Goal: Task Accomplishment & Management: Complete application form

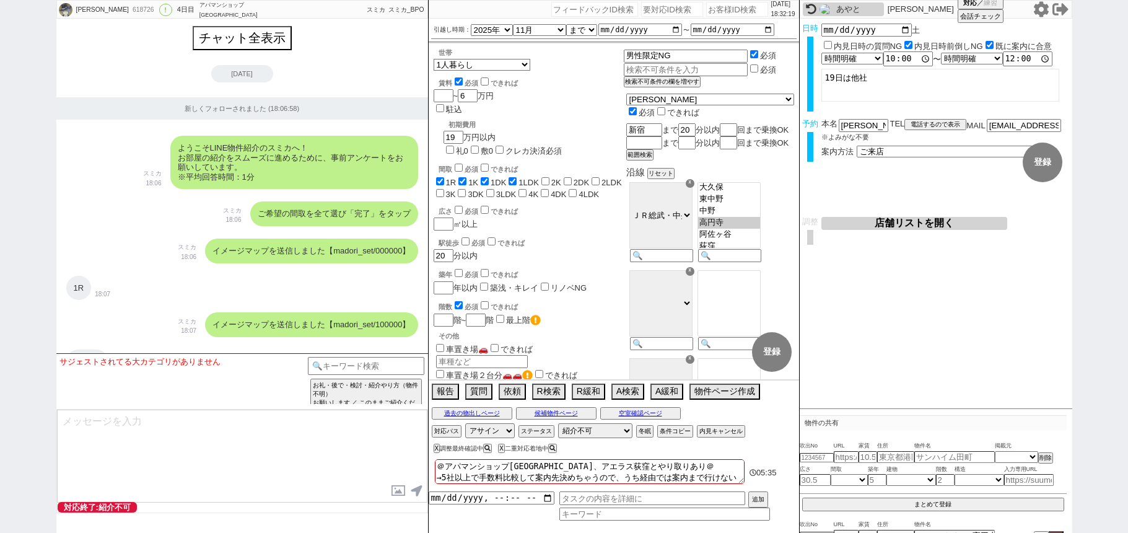
select select "2025"
select select "11"
select select "37"
select select "0"
select select "838"
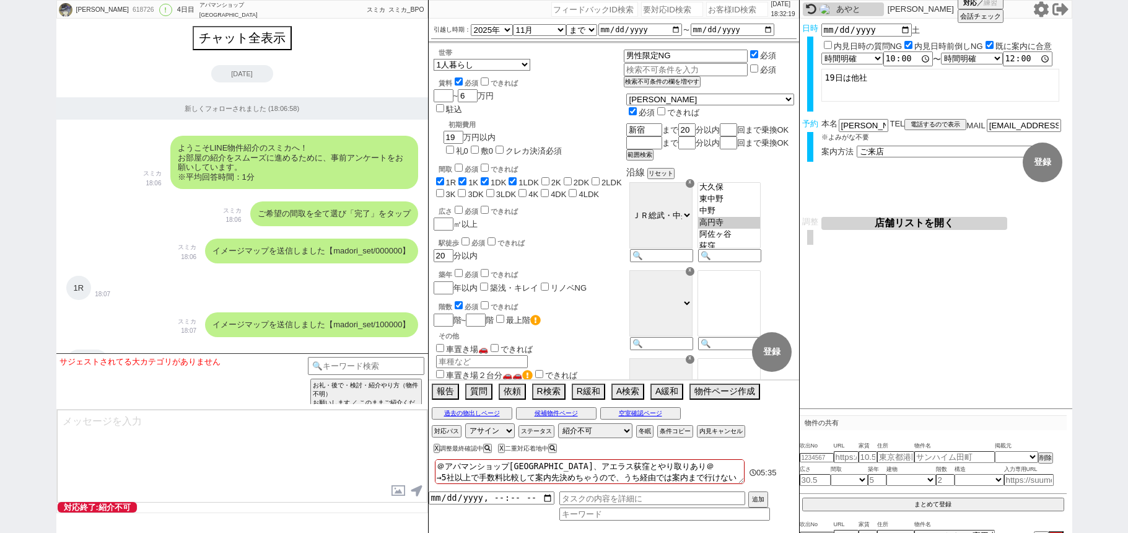
select select "400"
select select "1"
select select "2"
select select
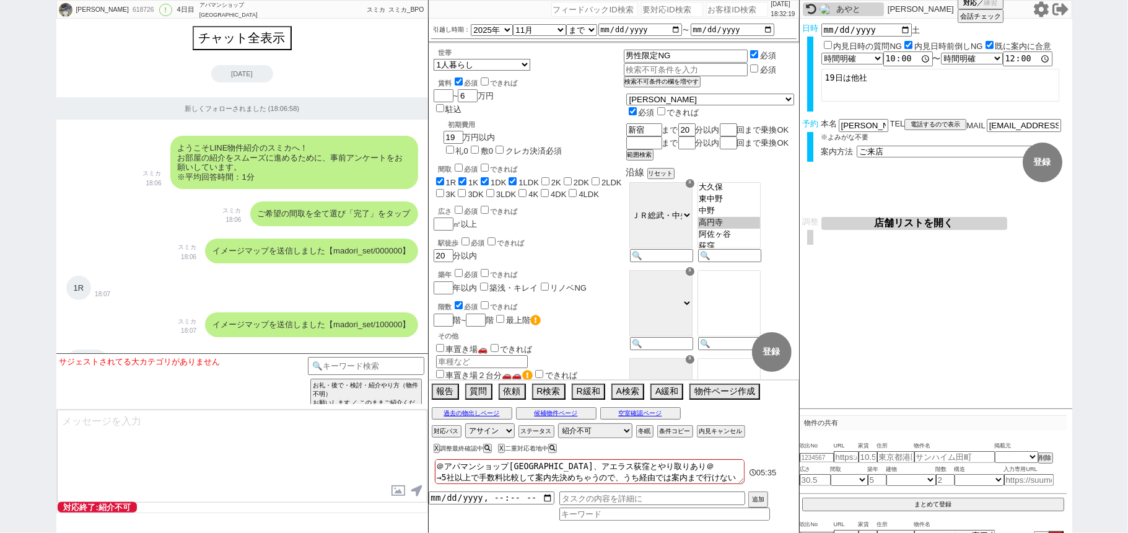
scroll to position [377, 0]
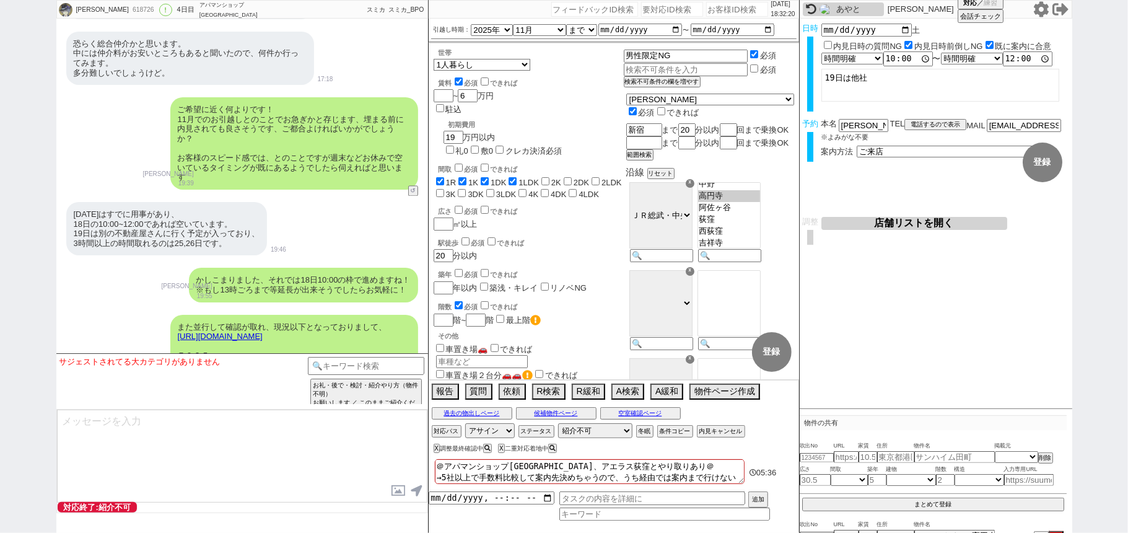
click at [732, 6] on input "number" at bounding box center [737, 9] width 62 height 15
paste input "616462"
type input "616462"
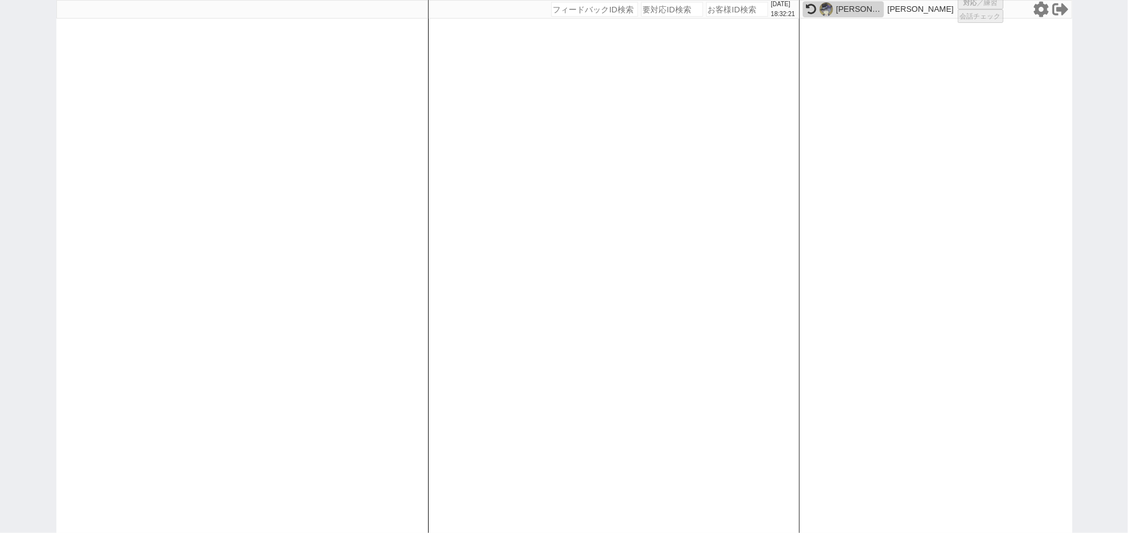
select select
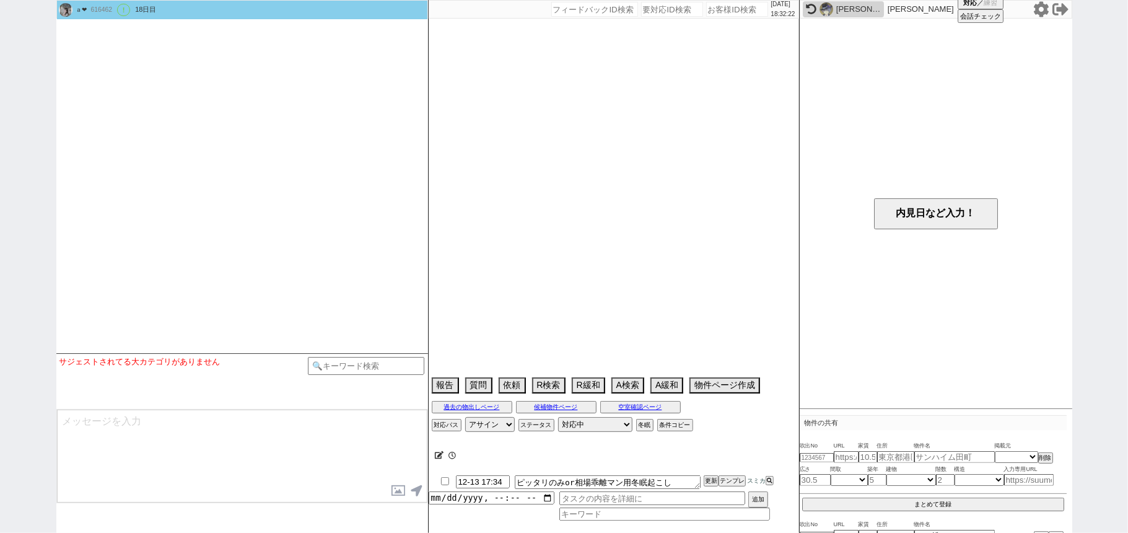
type textarea "管理会社が金太郎カンパニーの物件は避けていただきたい"
select select "2025"
select select "11"
select select "37"
select select "0"
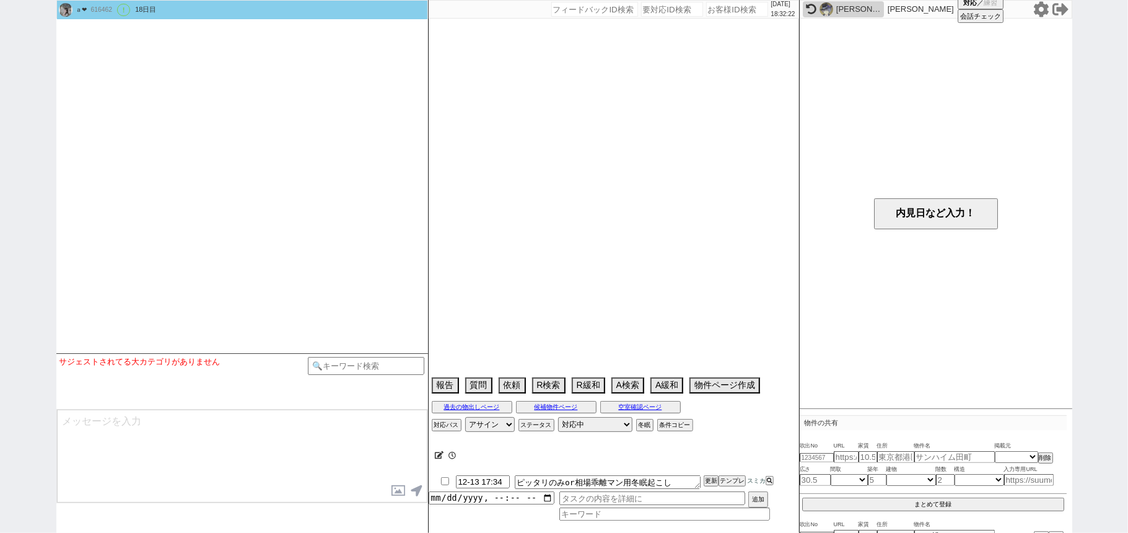
select select "811"
select select "29"
select select "901"
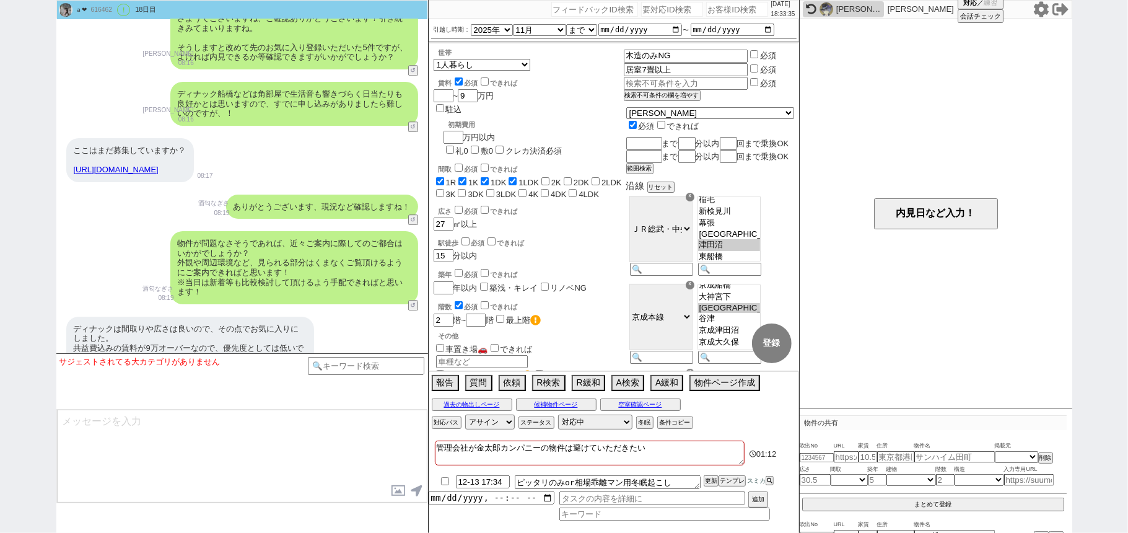
scroll to position [2402, 0]
click at [415, 222] on button "↺" at bounding box center [414, 222] width 7 height 8
select select
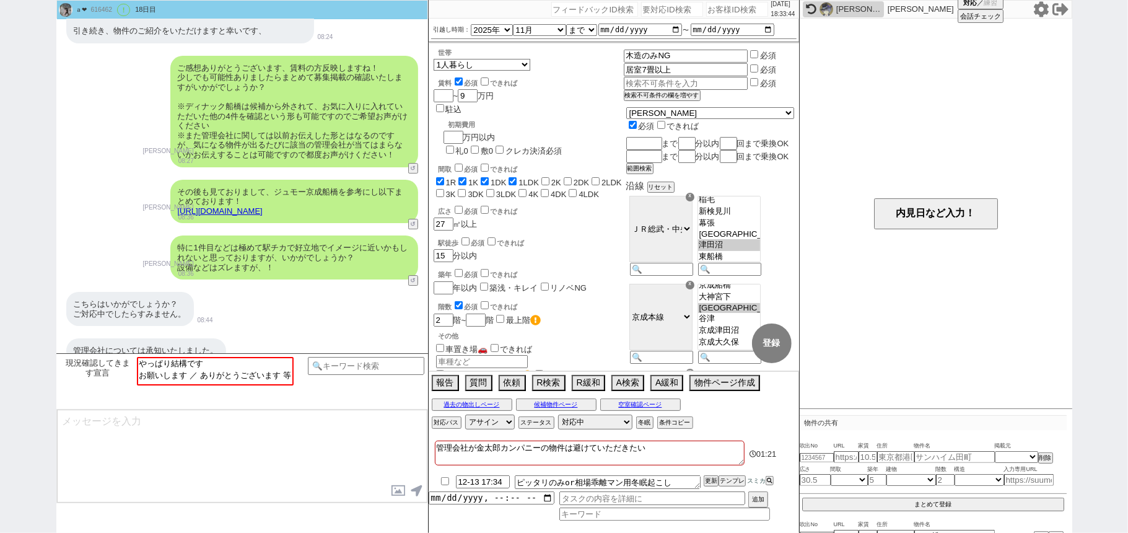
scroll to position [2898, 0]
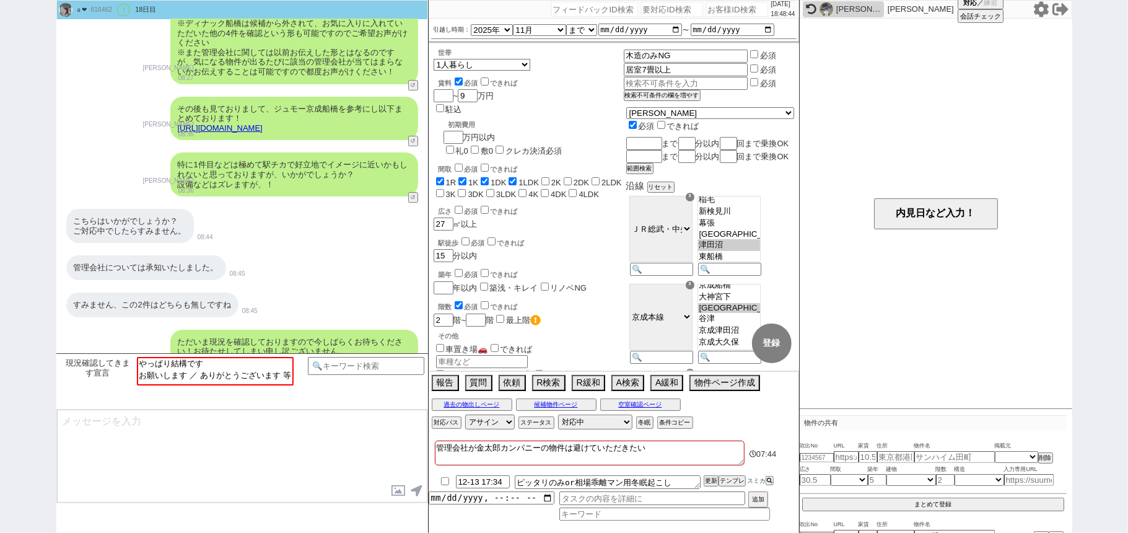
click at [651, 9] on input "number" at bounding box center [672, 9] width 62 height 15
paste input "8995043"
type input "8995043"
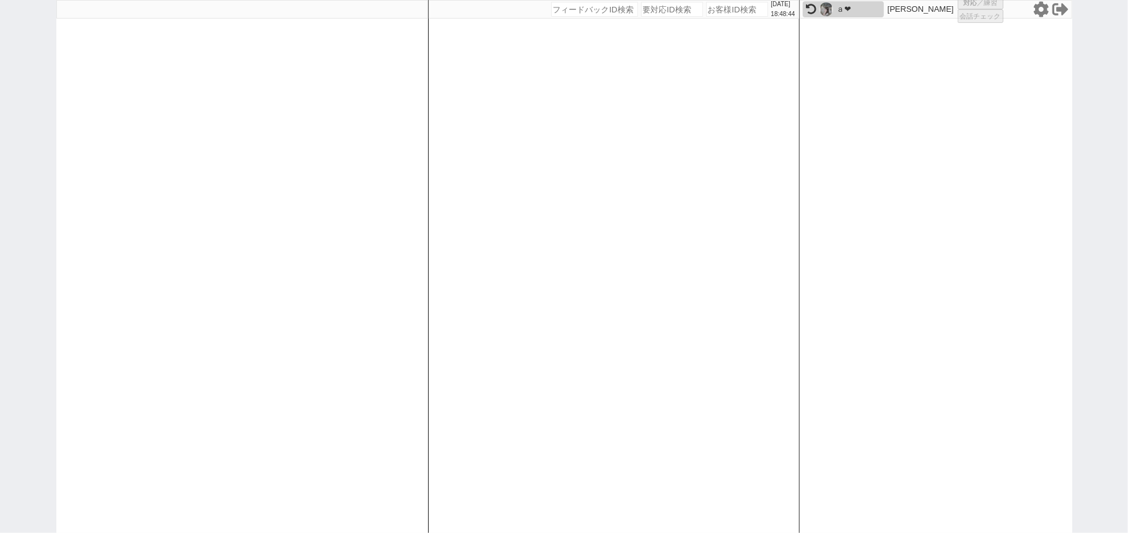
select select
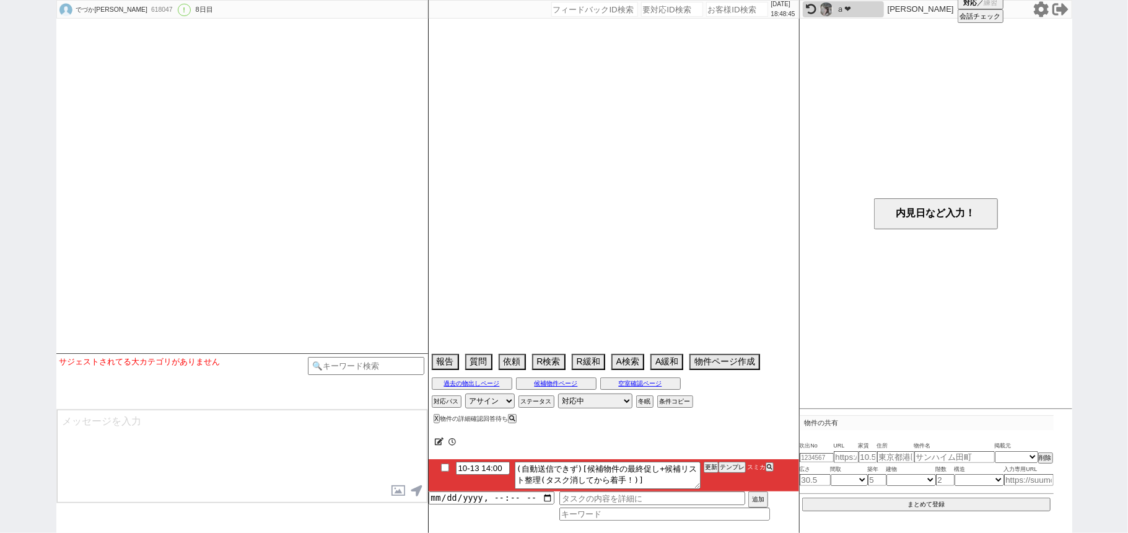
select select "2025"
select select "10"
select select "36"
select select "0"
select select "820"
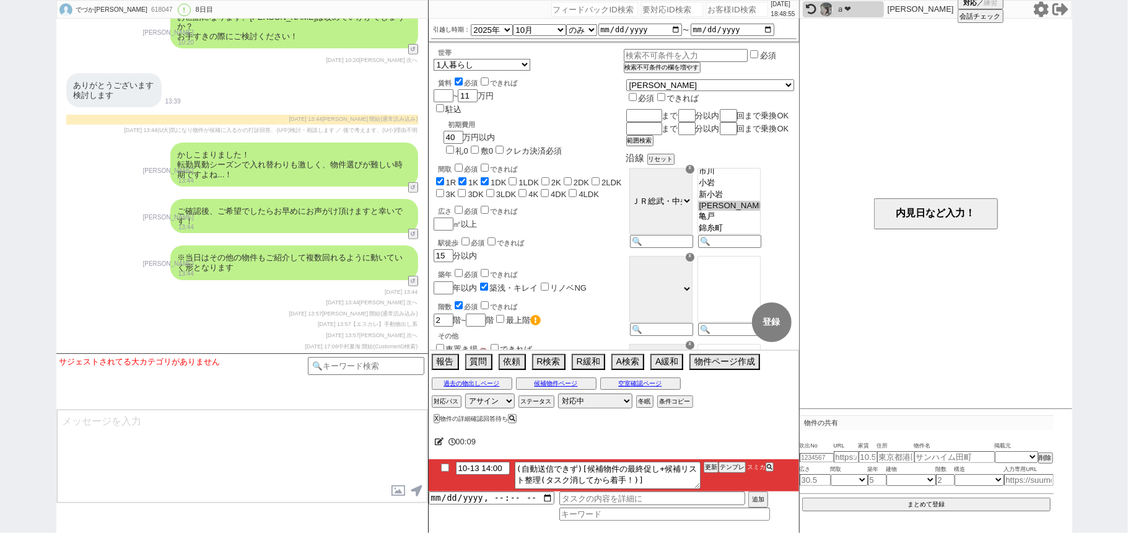
scroll to position [3862, 0]
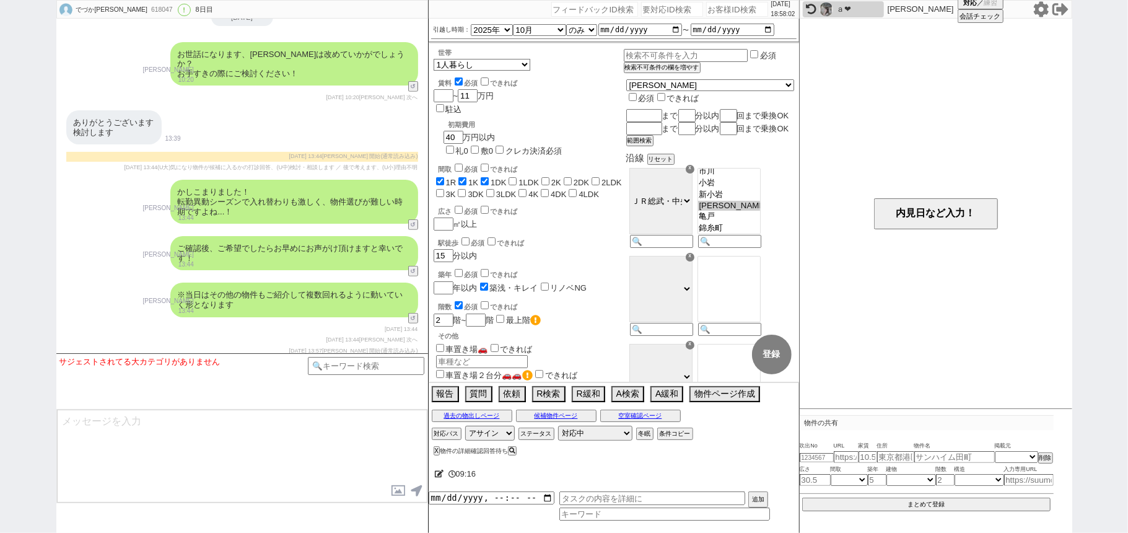
click at [641, 9] on input "number" at bounding box center [672, 9] width 62 height 15
paste input "8994233"
type input "8994233"
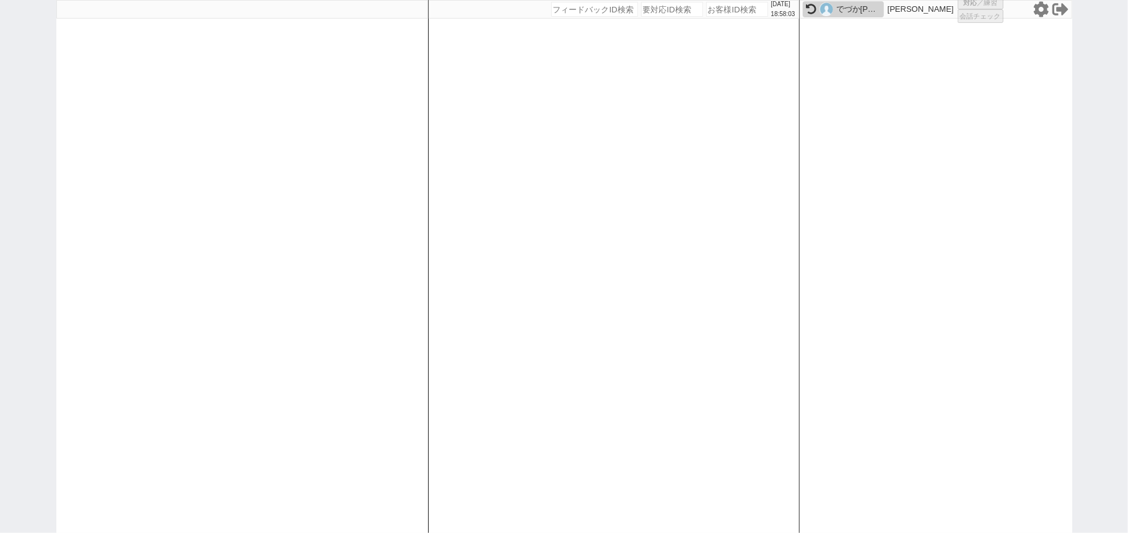
select select
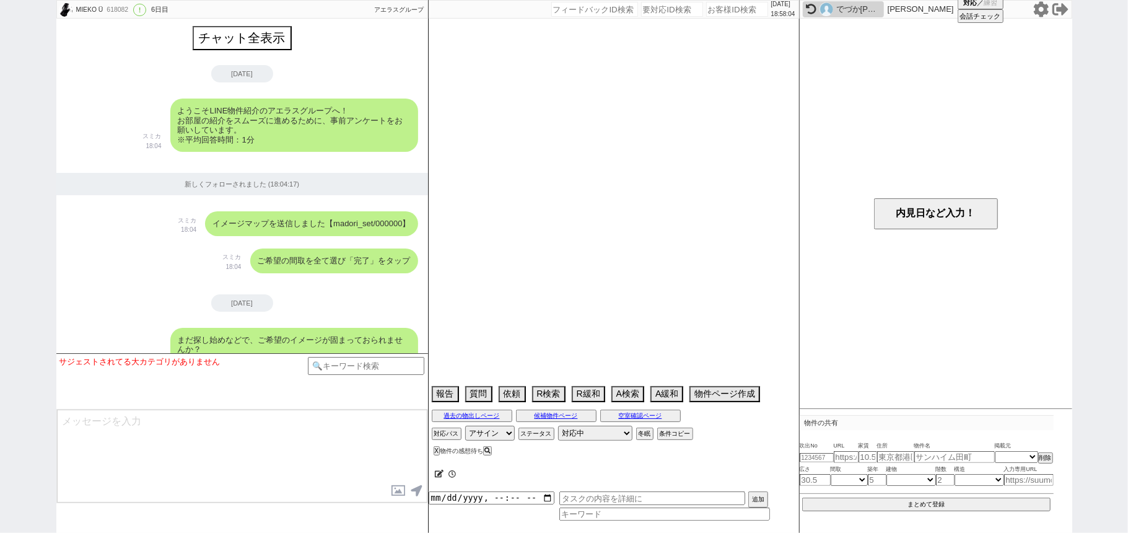
scroll to position [2469, 0]
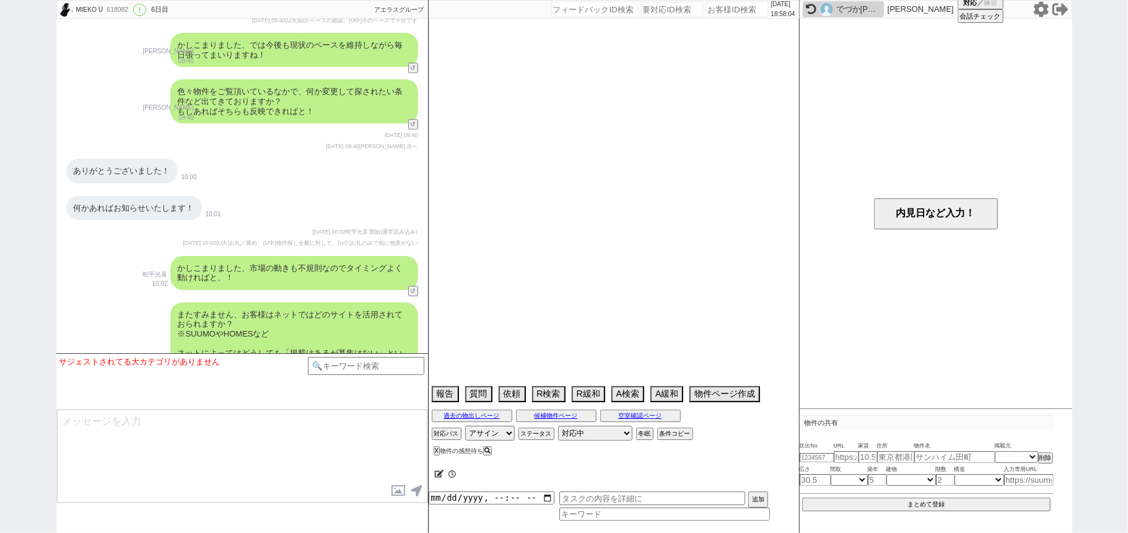
select select "15"
select select "0"
select select "64"
select select "1562"
select select "68"
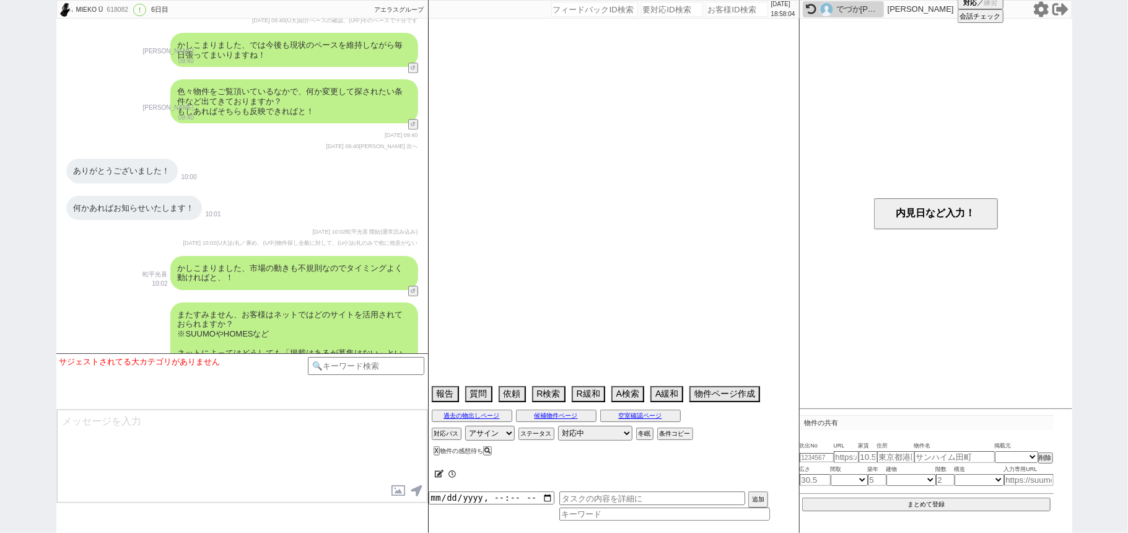
select select "1640"
select select "48"
select select "60"
select select "14"
select select "469"
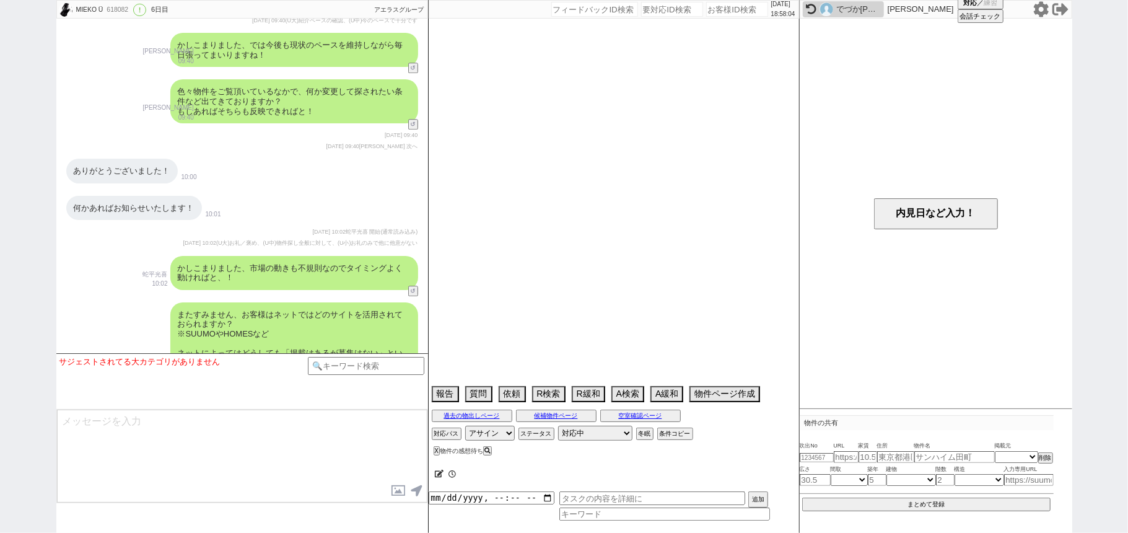
select select "75"
select select "50"
select select "62"
select select "[DATE]"
select select "65"
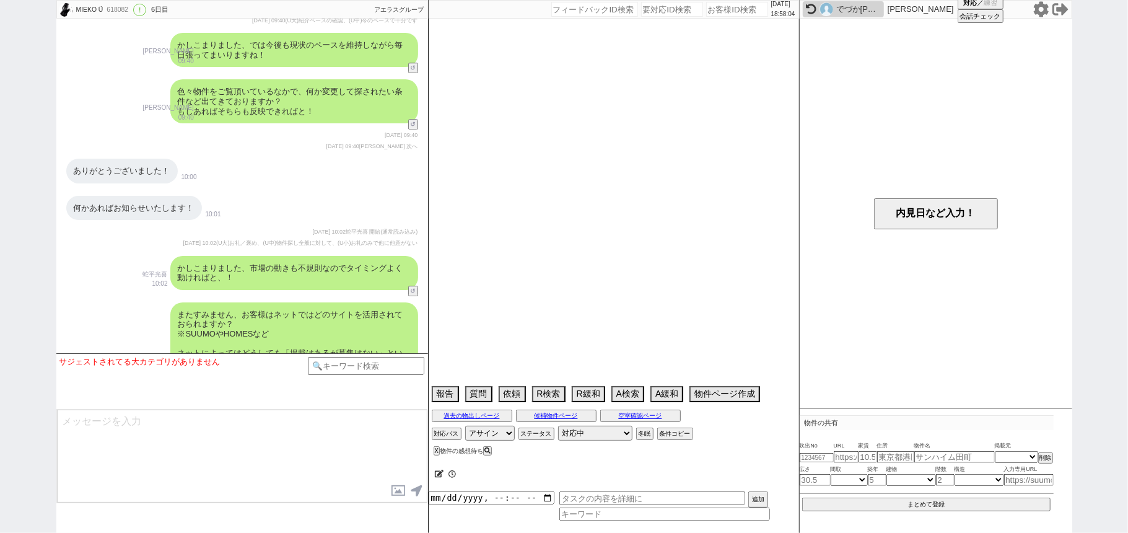
select select "[DATE]"
select select "59"
select select "[DATE]"
select select "829"
select select "47"
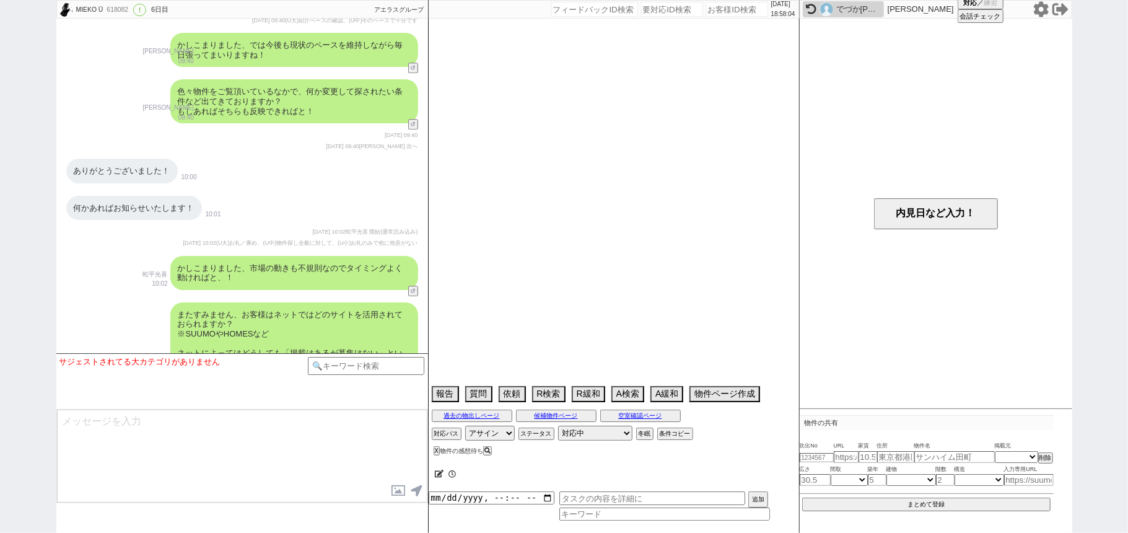
select select "66"
select select "56"
select select "67"
select select "53"
select select "71"
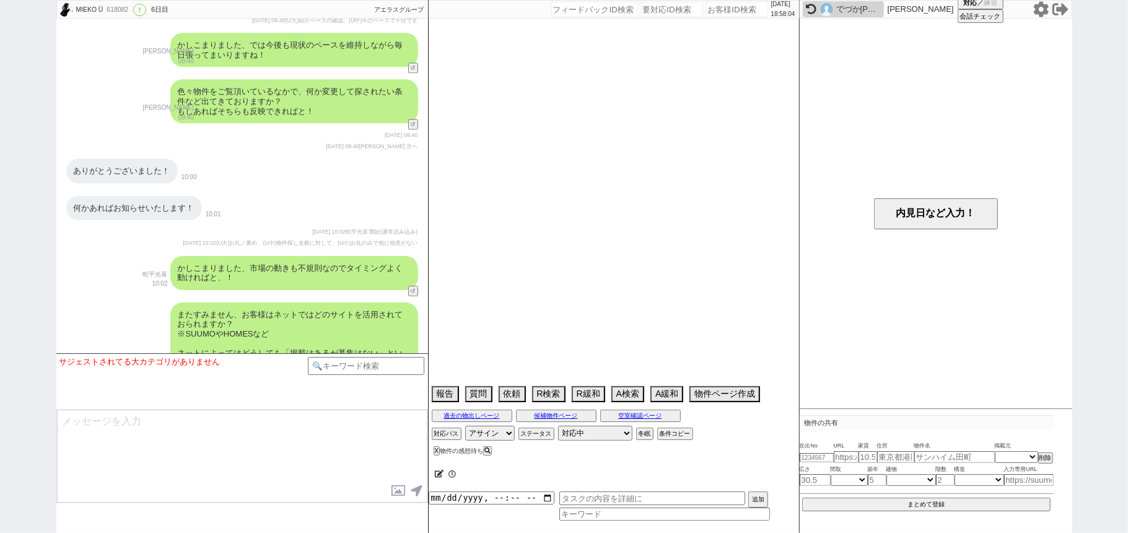
select select "52"
select select "1318"
select select "44"
select select "61"
select select "38"
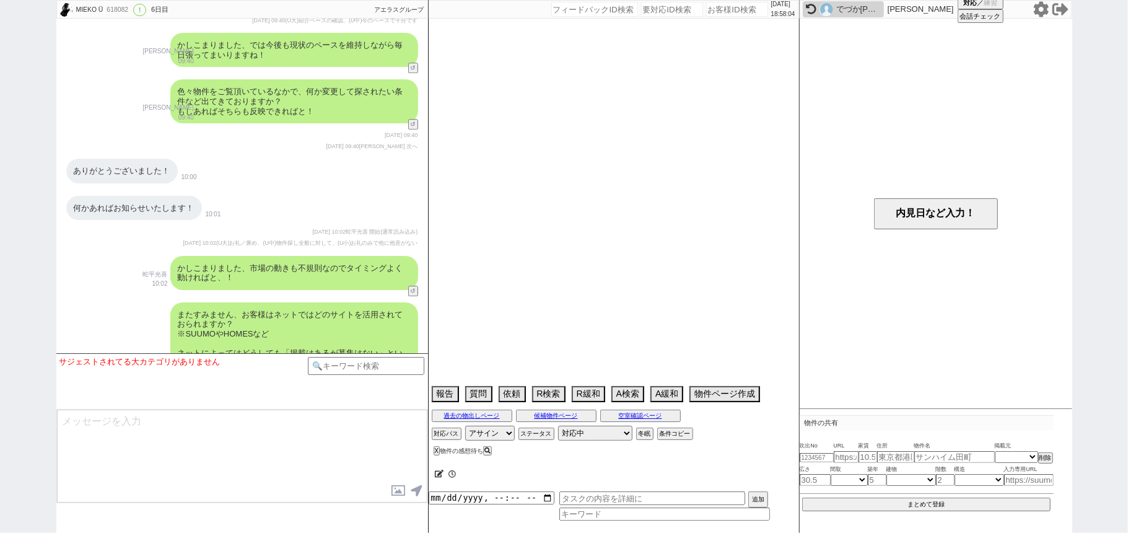
select select "55"
select select "72"
select select "[DATE]"
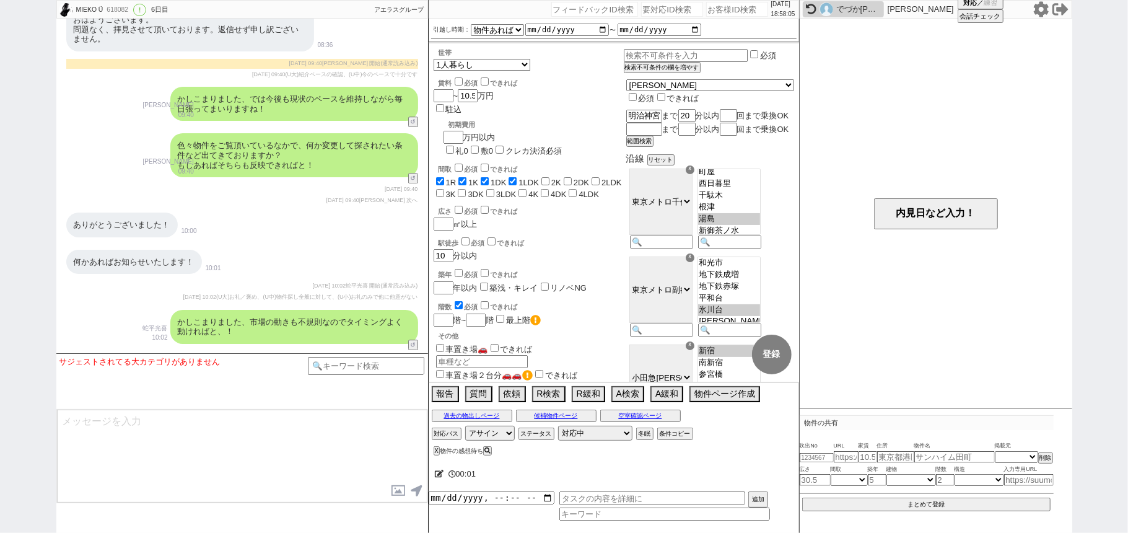
scroll to position [2386, 0]
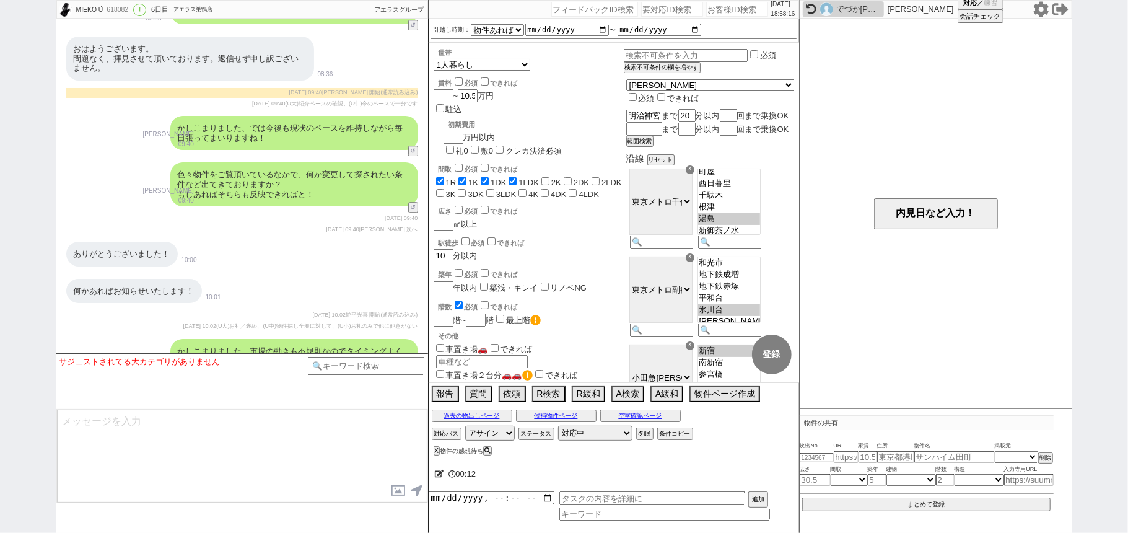
click at [667, 6] on input "number" at bounding box center [672, 9] width 62 height 15
paste input "8995033"
type input "8995033"
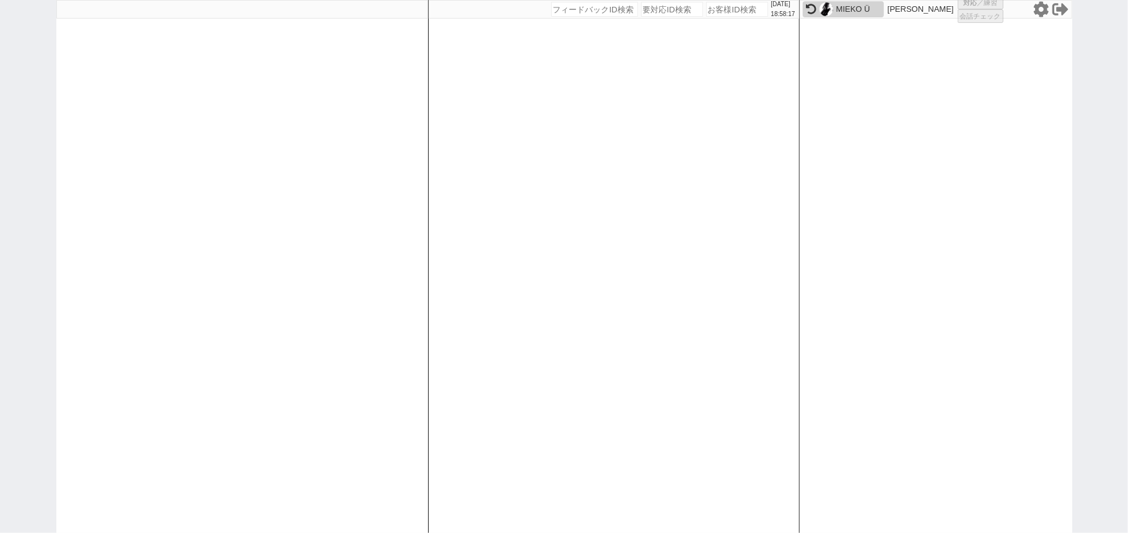
select select
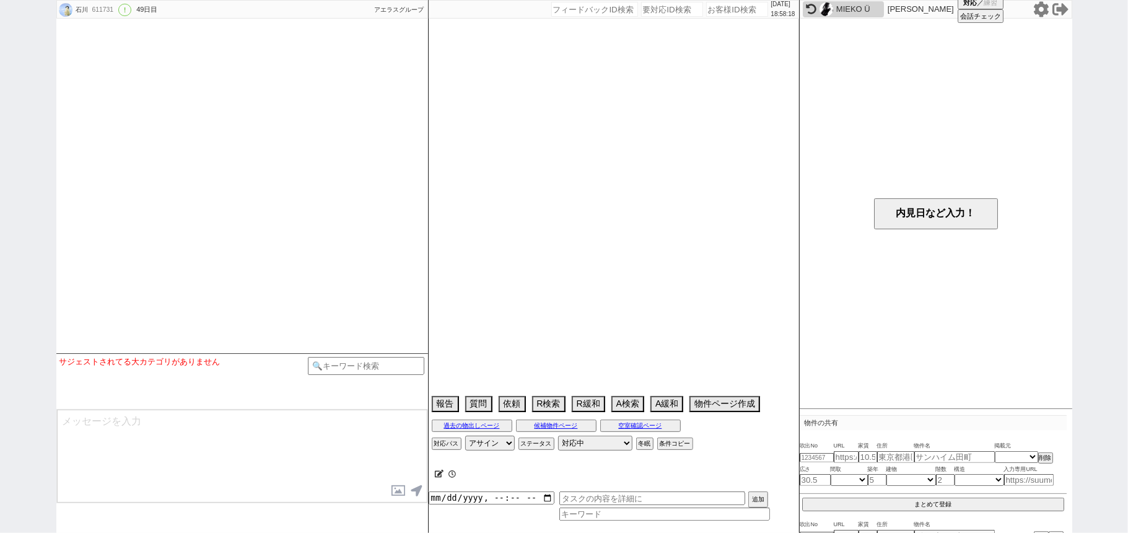
select select "13"
select select "1"
select select "11"
select select "207"
select select "226"
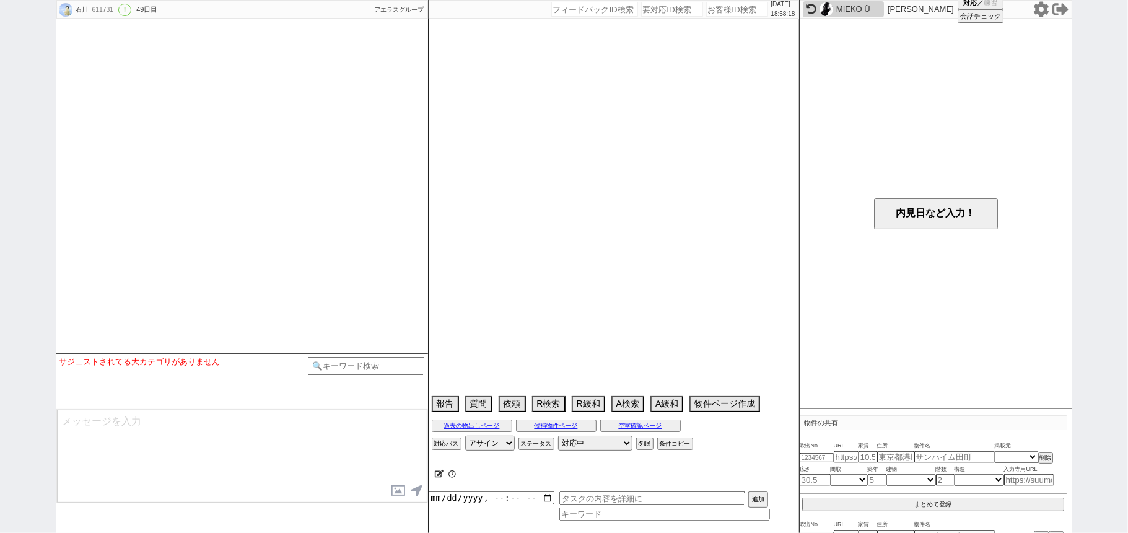
select select "16"
select select "541"
select select "33"
select select "967"
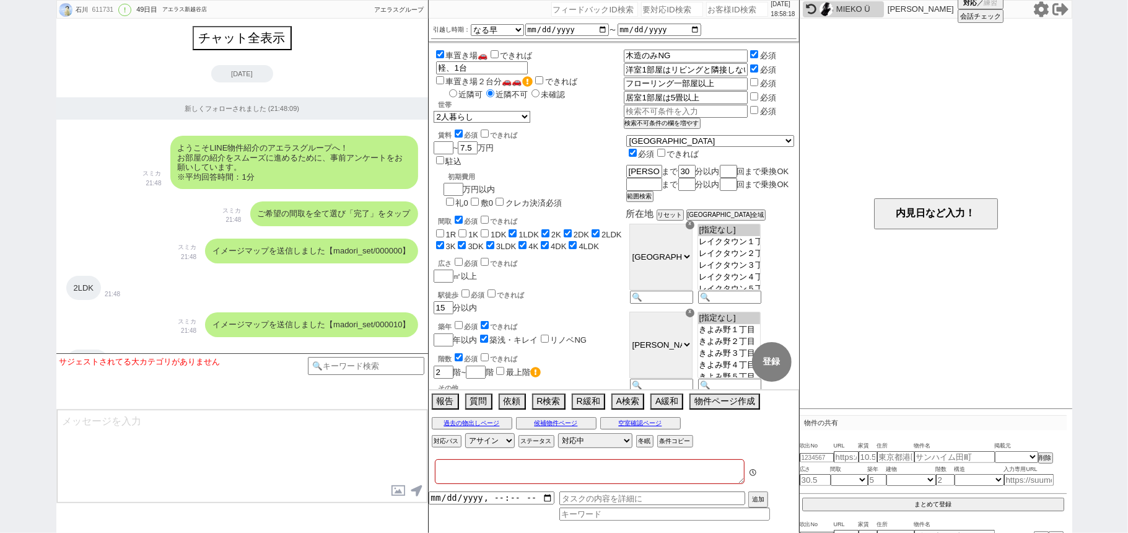
type textarea "娘と2人で入居する"
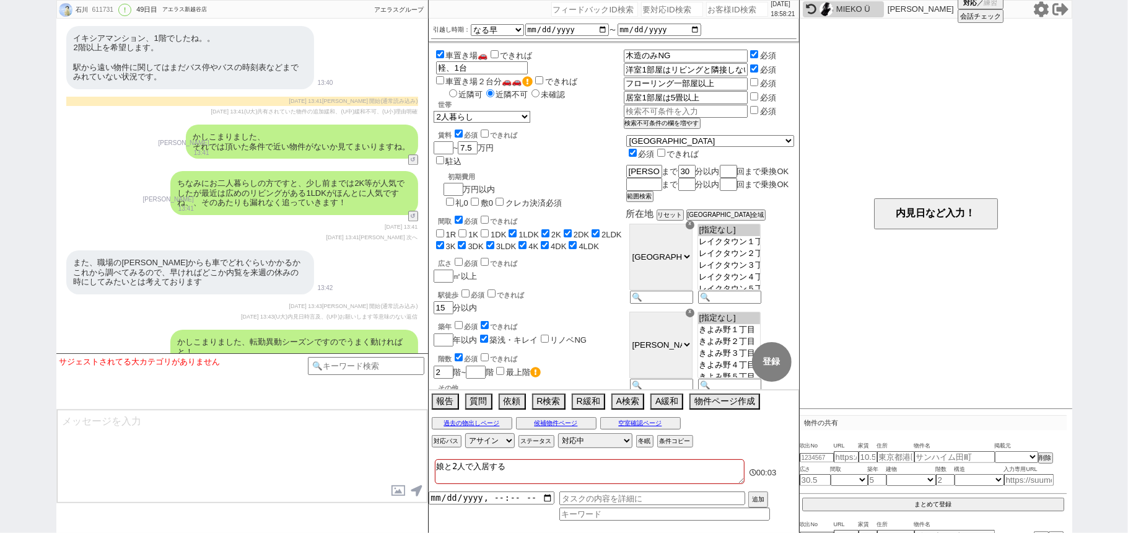
scroll to position [15670, 0]
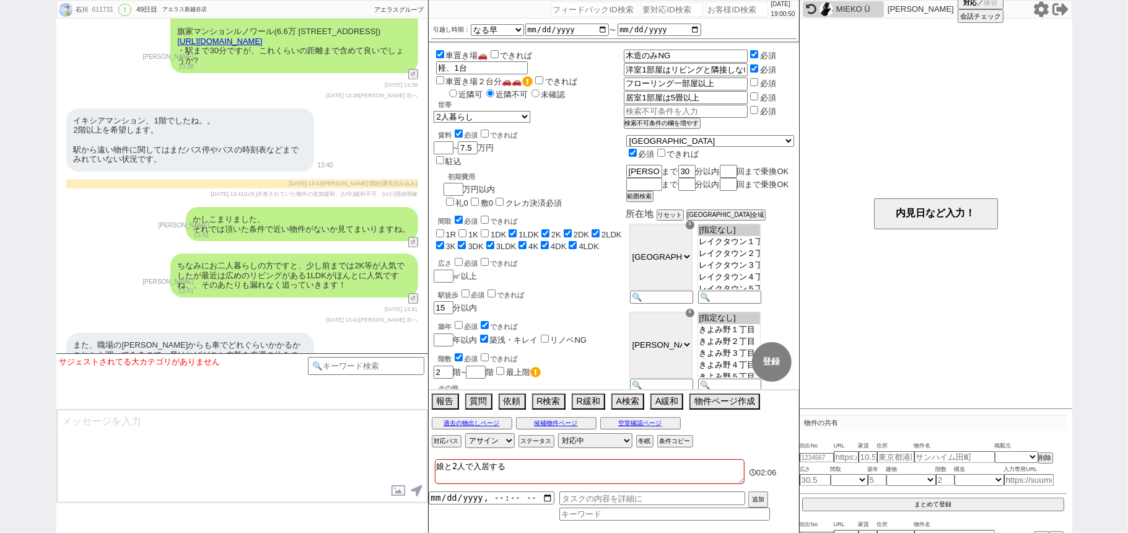
click at [1046, 10] on icon at bounding box center [1041, 8] width 15 height 15
